Goal: Task Accomplishment & Management: Complete application form

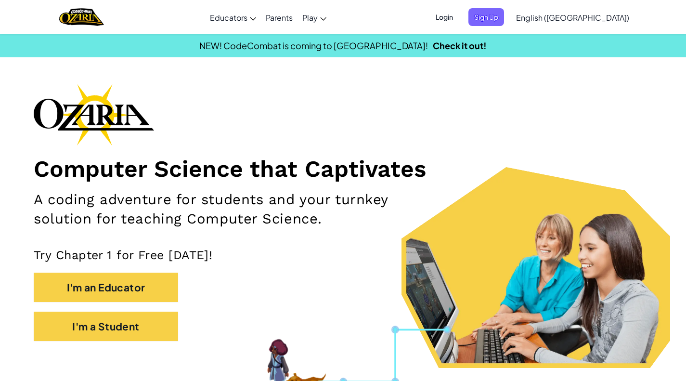
click at [427, 56] on section "NEW! CodeCombat is coming to [GEOGRAPHIC_DATA]! Check it out!" at bounding box center [343, 46] width 686 height 24
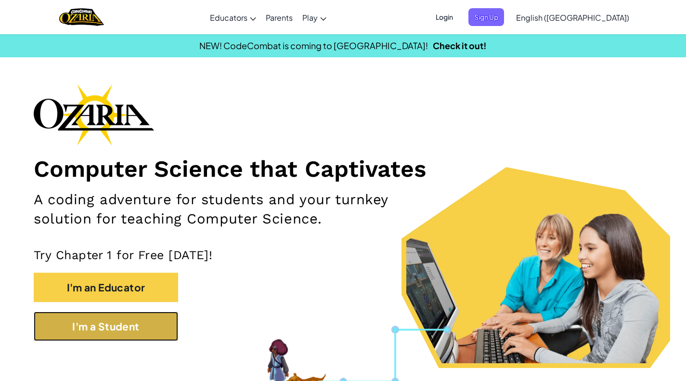
click at [113, 341] on button "I'm a Student" at bounding box center [106, 325] width 144 height 29
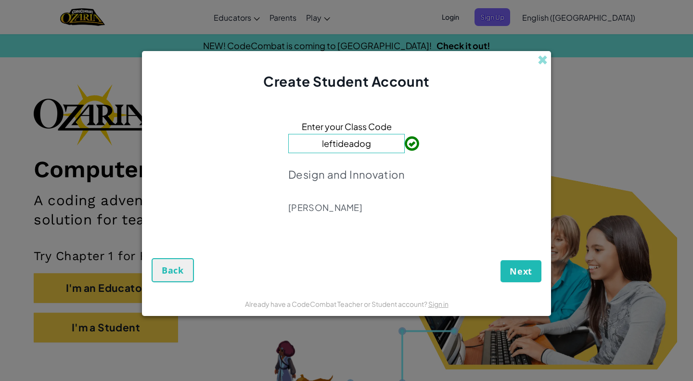
type input "leftideadog"
click at [506, 266] on button "Next" at bounding box center [521, 271] width 41 height 22
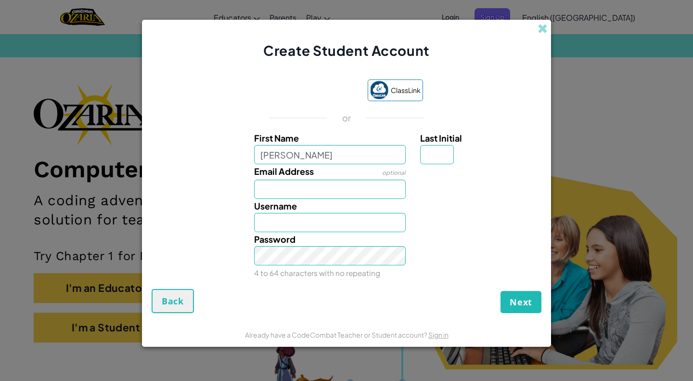
type input "[PERSON_NAME]"
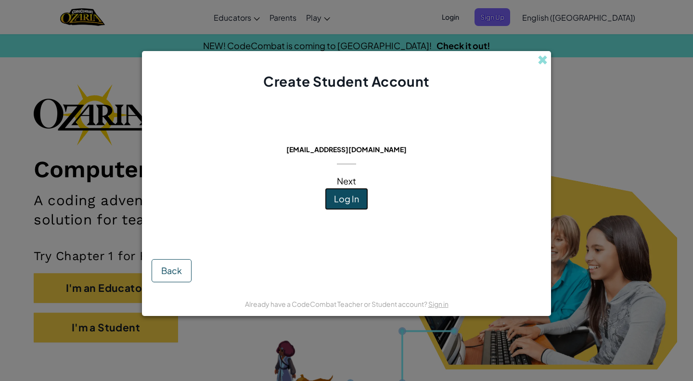
click at [336, 199] on span "Log In" at bounding box center [346, 198] width 25 height 11
